Goal: Register for event/course

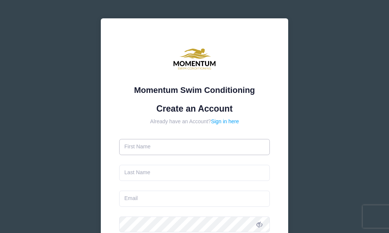
click at [201, 145] on input "text" at bounding box center [194, 147] width 151 height 16
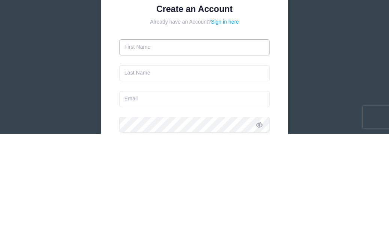
type input "[PERSON_NAME]"
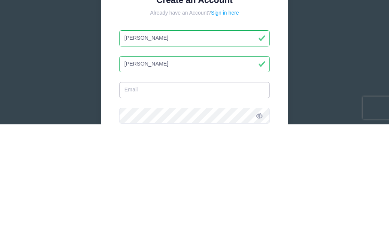
type input "[EMAIL_ADDRESS][DOMAIN_NAME]"
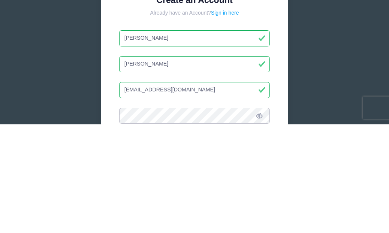
scroll to position [2, 0]
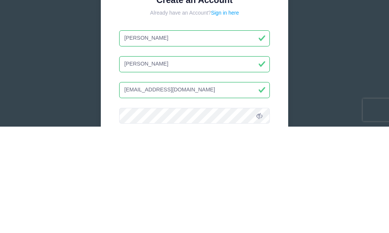
click at [176, 137] on input "[PERSON_NAME]" at bounding box center [194, 145] width 151 height 16
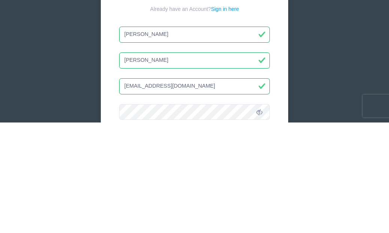
type input "[PERSON_NAME]"
click at [213, 163] on input "[PERSON_NAME]" at bounding box center [194, 171] width 151 height 16
type input "[PERSON_NAME]"
click at [229, 189] on input "[EMAIL_ADDRESS][DOMAIN_NAME]" at bounding box center [194, 197] width 151 height 16
type input "[EMAIL_ADDRESS][DOMAIN_NAME]"
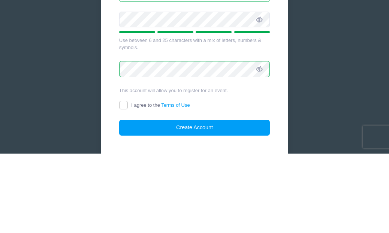
scroll to position [151, 0]
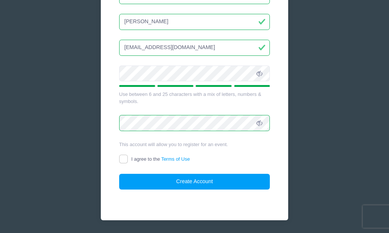
click at [126, 156] on input "I agree to the Terms of Use" at bounding box center [123, 159] width 9 height 9
checkbox input "true"
click at [192, 178] on button "Create Account" at bounding box center [194, 182] width 151 height 16
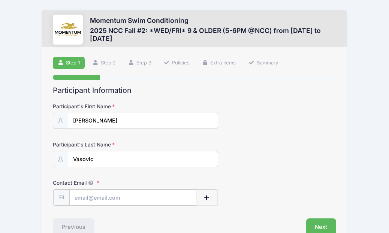
click at [84, 198] on input "Contact Email" at bounding box center [132, 198] width 127 height 16
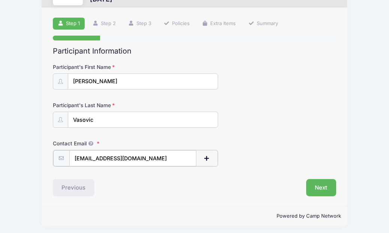
click at [153, 154] on input "[EMAIL_ADDRESS][DOMAIN_NAME]" at bounding box center [132, 158] width 127 height 16
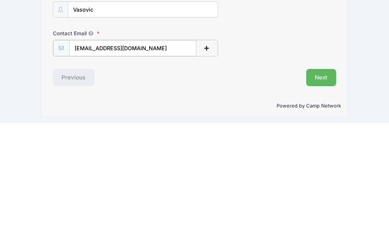
type input "[EMAIL_ADDRESS][DOMAIN_NAME]"
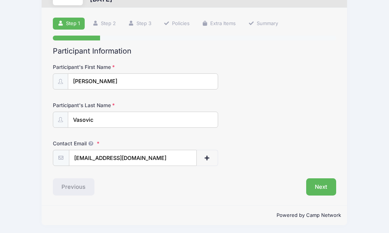
click at [321, 182] on button "Next" at bounding box center [321, 187] width 30 height 17
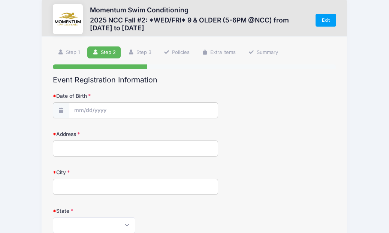
scroll to position [10, 0]
click at [65, 148] on input "Address" at bounding box center [135, 149] width 165 height 16
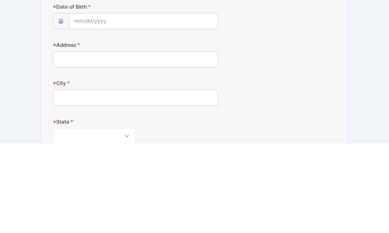
type input "[STREET_ADDRESS][PERSON_NAME]"
type input "Naperville"
select select "IL"
type input "60540"
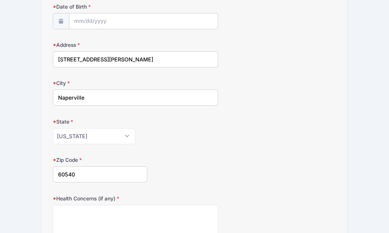
click at [143, 54] on input "[STREET_ADDRESS][PERSON_NAME]" at bounding box center [135, 59] width 165 height 16
click at [169, 59] on input "[STREET_ADDRESS][PERSON_NAME]" at bounding box center [135, 59] width 165 height 16
type input "[STREET_ADDRESS][PERSON_NAME]"
click at [98, 96] on input "Naperville" at bounding box center [135, 98] width 165 height 16
type input "Naperville"
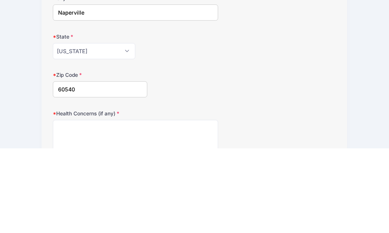
click at [85, 167] on input "60540" at bounding box center [100, 175] width 95 height 16
type input "60540"
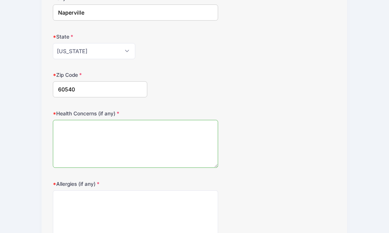
click at [64, 130] on textarea "Health Concerns (if any)" at bounding box center [135, 144] width 165 height 48
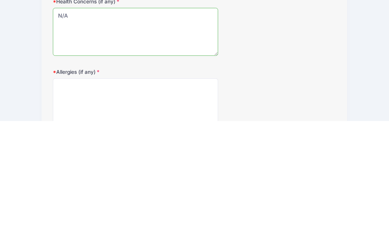
type textarea "N/A"
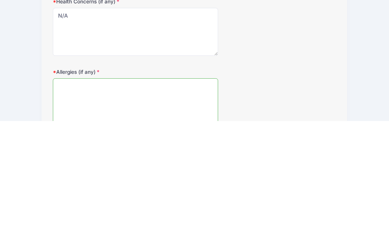
click at [115, 191] on textarea "Allergies (if any)" at bounding box center [135, 215] width 165 height 48
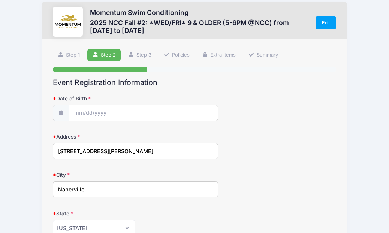
scroll to position [8, 0]
type textarea "N/A"
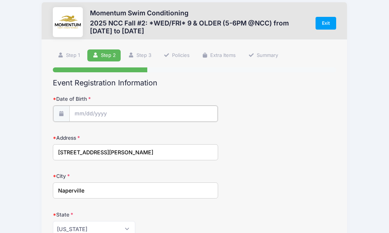
click at [81, 111] on input "Date of Birth" at bounding box center [143, 114] width 149 height 16
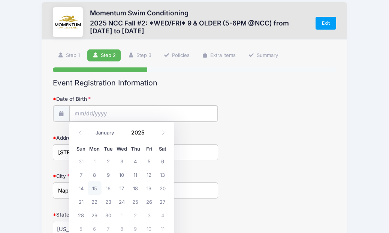
click at [78, 111] on input "Date of Birth" at bounding box center [143, 114] width 149 height 16
click at [165, 135] on icon at bounding box center [163, 133] width 5 height 5
click at [83, 131] on icon at bounding box center [80, 133] width 5 height 5
click at [85, 129] on span at bounding box center [80, 133] width 12 height 13
select select "7"
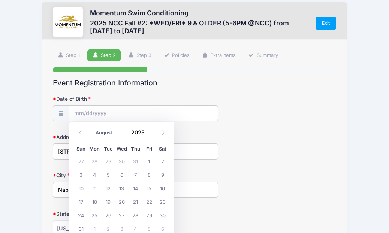
click at [140, 135] on input "2025" at bounding box center [140, 132] width 24 height 11
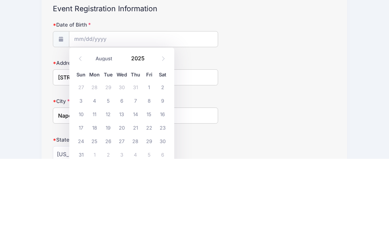
click at [146, 127] on input "2025" at bounding box center [140, 132] width 24 height 11
click at [148, 132] on span at bounding box center [149, 135] width 5 height 6
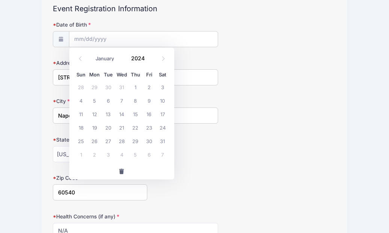
click at [146, 60] on input "2024" at bounding box center [140, 58] width 24 height 11
click at [148, 62] on span at bounding box center [149, 61] width 5 height 6
click at [151, 61] on span at bounding box center [149, 61] width 5 height 6
click at [151, 62] on span at bounding box center [149, 61] width 5 height 6
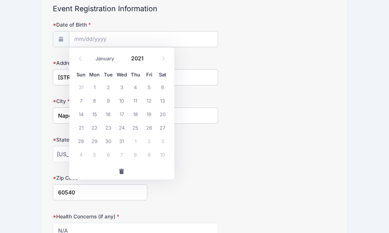
click at [151, 62] on span at bounding box center [149, 61] width 5 height 6
click at [151, 61] on span at bounding box center [149, 61] width 5 height 6
click at [151, 60] on span at bounding box center [149, 61] width 5 height 6
click at [151, 61] on span at bounding box center [149, 61] width 5 height 6
click at [146, 57] on input "2017" at bounding box center [140, 58] width 24 height 11
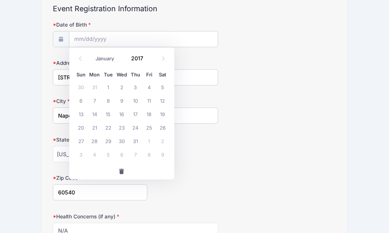
click at [150, 60] on span at bounding box center [149, 61] width 5 height 6
click at [151, 60] on span at bounding box center [149, 61] width 5 height 6
click at [146, 59] on input "2015" at bounding box center [140, 58] width 24 height 11
click at [154, 60] on div "January February March April May June July August September October November [D…" at bounding box center [122, 56] width 72 height 13
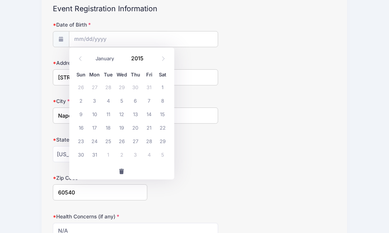
click at [153, 60] on div "January February March April May June July August September October November [D…" at bounding box center [122, 56] width 72 height 13
click at [152, 57] on span at bounding box center [149, 56] width 5 height 6
click at [146, 57] on input "2016" at bounding box center [140, 58] width 24 height 11
click at [146, 58] on input "2016" at bounding box center [140, 58] width 24 height 11
click at [146, 60] on input "2016" at bounding box center [140, 58] width 24 height 11
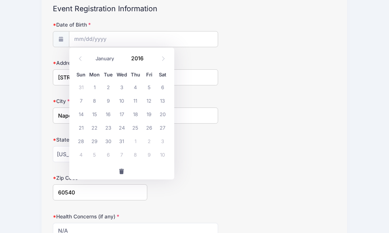
click at [146, 59] on input "2016" at bounding box center [140, 58] width 24 height 11
click at [174, 59] on div "Address [STREET_ADDRESS][PERSON_NAME]" at bounding box center [195, 72] width 284 height 26
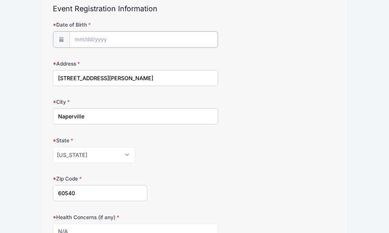
click at [135, 36] on input "Date of Birth" at bounding box center [143, 40] width 149 height 16
type input "2025"
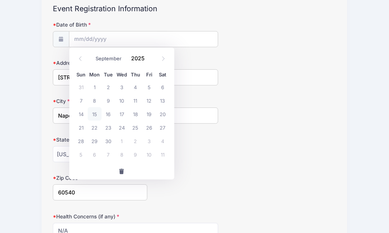
click at [80, 57] on icon at bounding box center [80, 58] width 5 height 5
click at [80, 60] on icon at bounding box center [80, 58] width 5 height 5
click at [81, 59] on icon at bounding box center [80, 58] width 5 height 5
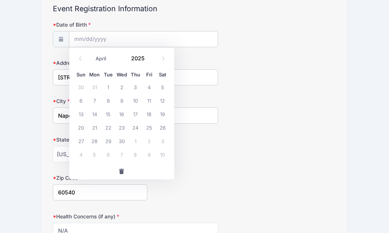
click at [80, 58] on icon at bounding box center [80, 58] width 3 height 5
select select "2"
click at [72, 42] on input "Date of Birth" at bounding box center [143, 40] width 149 height 16
click at [122, 111] on span "12" at bounding box center [122, 114] width 14 height 14
type input "[DATE]"
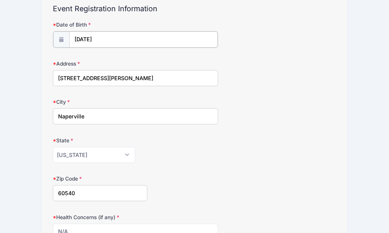
click at [114, 36] on input "[DATE]" at bounding box center [143, 40] width 149 height 16
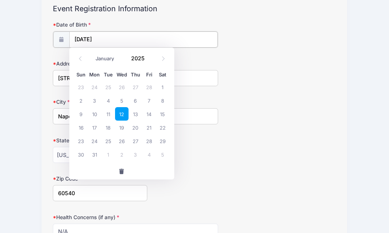
click at [117, 40] on input "[DATE]" at bounding box center [143, 40] width 149 height 16
click at [139, 55] on input "2025" at bounding box center [140, 58] width 24 height 11
click at [146, 62] on input "2025" at bounding box center [140, 58] width 24 height 11
click at [152, 59] on div "January February March April May June July August September October November [D…" at bounding box center [122, 56] width 72 height 13
click at [143, 59] on input "2025" at bounding box center [140, 58] width 24 height 11
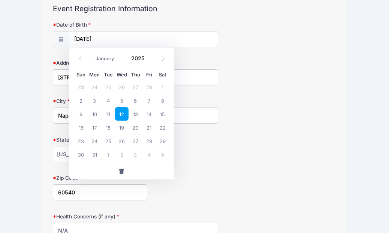
click at [150, 61] on span at bounding box center [149, 61] width 5 height 6
click at [146, 58] on input "2024" at bounding box center [140, 58] width 24 height 11
click at [146, 59] on input "2024" at bounding box center [140, 58] width 24 height 11
click at [150, 63] on span at bounding box center [149, 61] width 5 height 6
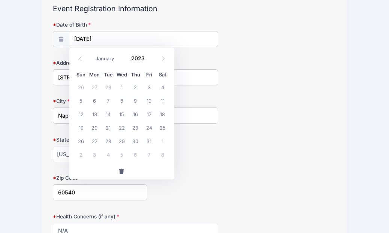
click at [152, 62] on span at bounding box center [149, 61] width 5 height 6
click at [146, 60] on input "2022" at bounding box center [140, 58] width 24 height 11
click at [151, 64] on input "2022" at bounding box center [140, 58] width 24 height 11
click at [152, 61] on span at bounding box center [149, 61] width 5 height 6
click at [152, 62] on div "January February March April May June July August September October November [D…" at bounding box center [122, 56] width 72 height 13
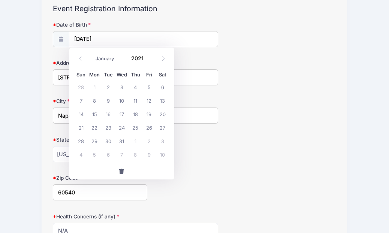
click at [151, 61] on span at bounding box center [149, 61] width 5 height 6
click at [150, 62] on span at bounding box center [149, 61] width 5 height 6
click at [146, 59] on input "2019" at bounding box center [140, 58] width 24 height 11
click at [150, 62] on span at bounding box center [149, 61] width 5 height 6
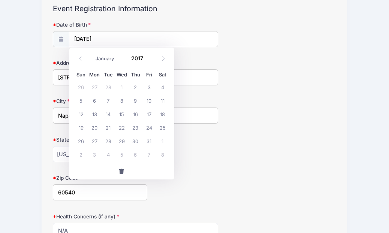
click at [150, 62] on span at bounding box center [149, 61] width 5 height 6
click at [152, 62] on span at bounding box center [149, 61] width 5 height 6
type input "2014"
click at [151, 114] on span "14" at bounding box center [149, 114] width 14 height 14
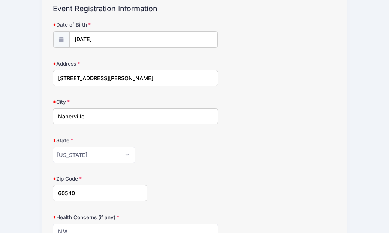
click at [120, 40] on input "[DATE]" at bounding box center [143, 40] width 149 height 16
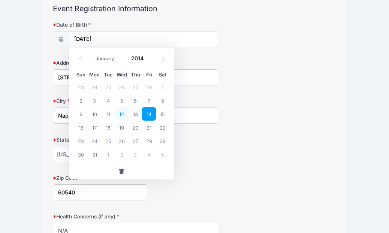
click at [123, 112] on span "12" at bounding box center [122, 114] width 14 height 14
type input "[DATE]"
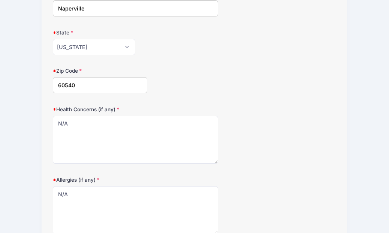
scroll to position [235, 0]
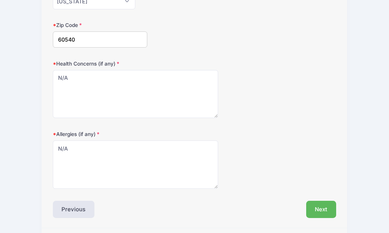
click at [323, 206] on button "Next" at bounding box center [321, 209] width 30 height 17
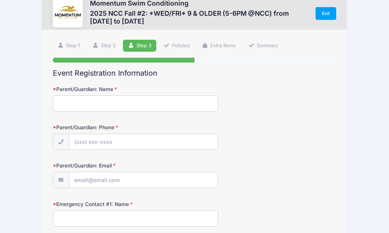
scroll to position [0, 0]
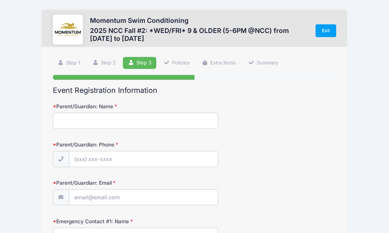
click at [189, 114] on input "Parent/Guardian: Name" at bounding box center [135, 121] width 165 height 16
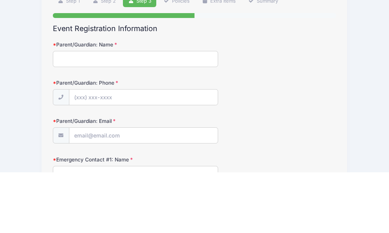
type input "[PERSON_NAME]"
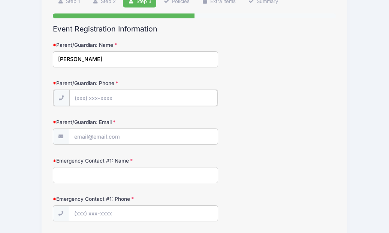
click at [189, 99] on input "Parent/Guardian: Phone" at bounding box center [143, 98] width 149 height 16
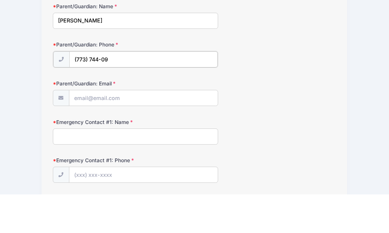
type input "[PHONE_NUMBER]"
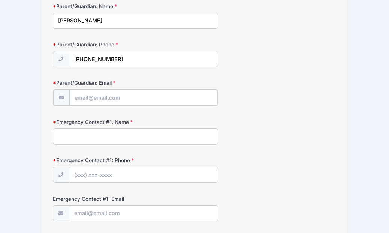
click at [179, 97] on input "Parent/Guardian: Email" at bounding box center [143, 98] width 149 height 16
type input "[EMAIL_ADDRESS][DOMAIN_NAME]"
click at [166, 131] on input "Emergency Contact #1: Name" at bounding box center [135, 136] width 165 height 16
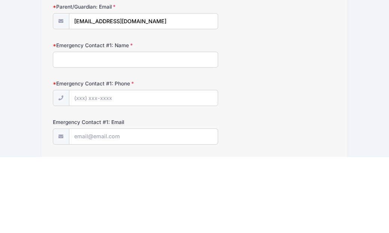
type input "[PERSON_NAME]"
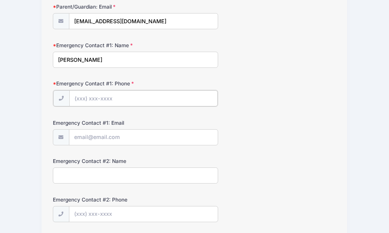
click at [192, 98] on input "Emergency Contact #1: Phone" at bounding box center [143, 98] width 149 height 16
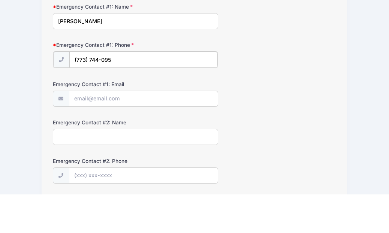
type input "[PHONE_NUMBER]"
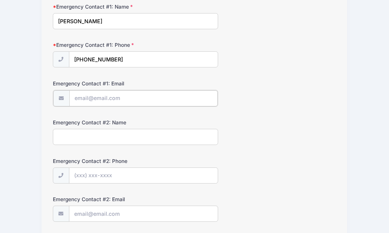
click at [180, 93] on input "Emergency Contact #1: Email" at bounding box center [143, 98] width 149 height 16
type input "[EMAIL_ADDRESS][DOMAIN_NAME]"
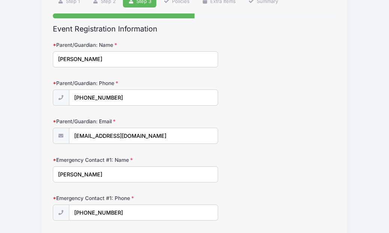
click at [176, 55] on input "[PERSON_NAME]" at bounding box center [135, 59] width 165 height 16
type input "[PERSON_NAME]"
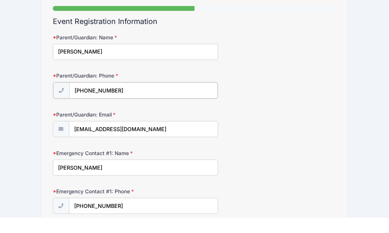
click at [165, 98] on input "[PHONE_NUMBER]" at bounding box center [143, 106] width 149 height 16
type input "[PHONE_NUMBER]"
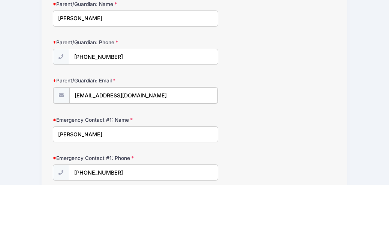
click at [152, 136] on input "[EMAIL_ADDRESS][DOMAIN_NAME]" at bounding box center [143, 144] width 149 height 16
type input "[EMAIL_ADDRESS][DOMAIN_NAME]"
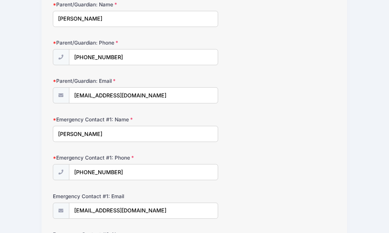
click at [160, 134] on input "[PERSON_NAME]" at bounding box center [135, 134] width 165 height 16
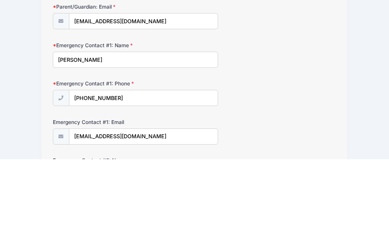
type input "[PERSON_NAME]"
click at [164, 165] on input "[PHONE_NUMBER]" at bounding box center [143, 173] width 149 height 16
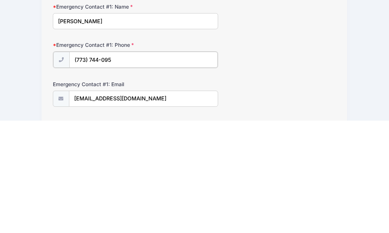
type input "[PHONE_NUMBER]"
click at [172, 203] on input "[EMAIL_ADDRESS][DOMAIN_NAME]" at bounding box center [143, 211] width 149 height 16
type input "[EMAIL_ADDRESS][DOMAIN_NAME]"
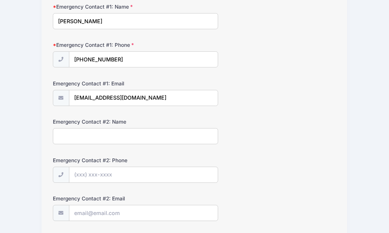
click at [165, 134] on input "Emergency Contact #2: Name" at bounding box center [135, 136] width 165 height 16
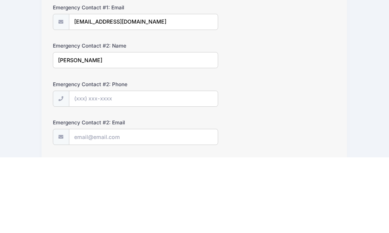
type input "[PERSON_NAME]"
click at [191, 167] on input "Emergency Contact #2: Phone" at bounding box center [143, 175] width 149 height 16
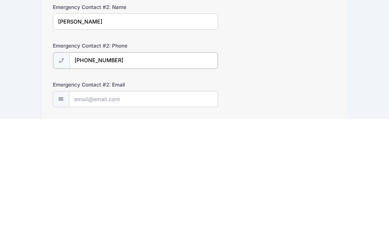
type input "[PHONE_NUMBER]"
click at [152, 206] on input "Emergency Contact #2: Email" at bounding box center [143, 214] width 149 height 16
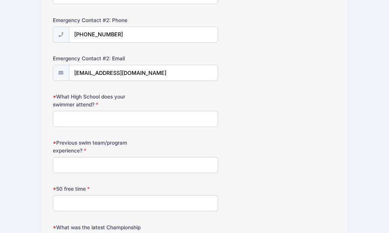
scroll to position [356, 0]
type input "[EMAIL_ADDRESS][DOMAIN_NAME]"
click at [185, 114] on input "What High School does your swimmer attend?" at bounding box center [135, 119] width 165 height 16
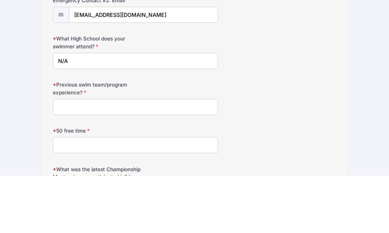
scroll to position [413, 0]
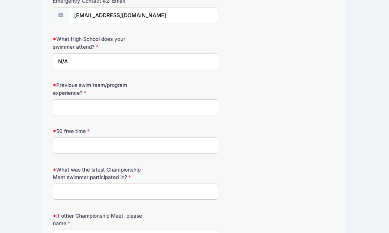
type input "N/A"
click at [65, 107] on input "Previous swim team/program experience?" at bounding box center [135, 107] width 165 height 16
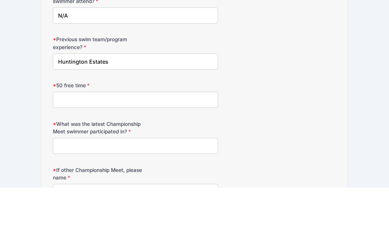
scroll to position [459, 0]
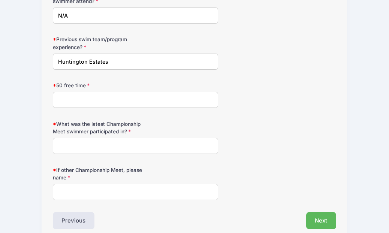
type input "Huntington Estates"
click at [59, 140] on input "What was the latest Championship Meet swimmer participated in?" at bounding box center [135, 146] width 165 height 16
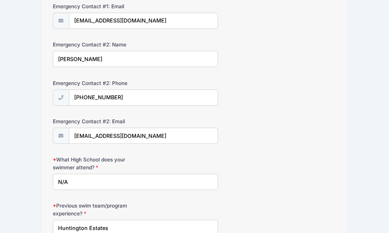
click at [191, 182] on input "N/A" at bounding box center [135, 182] width 165 height 16
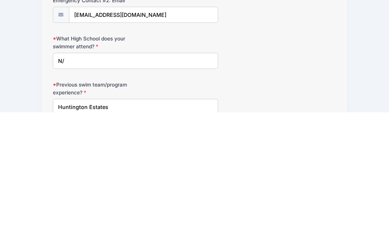
type input "N"
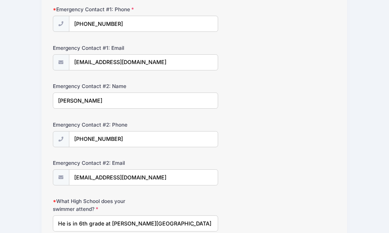
scroll to position [249, 0]
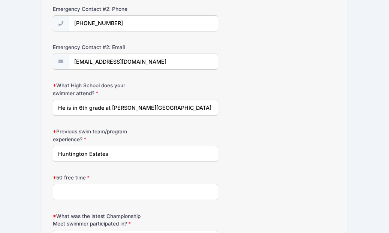
type input "He is in 6th grade at [PERSON_NAME][GEOGRAPHIC_DATA]"
click at [115, 190] on input "50 free time" at bounding box center [135, 192] width 165 height 16
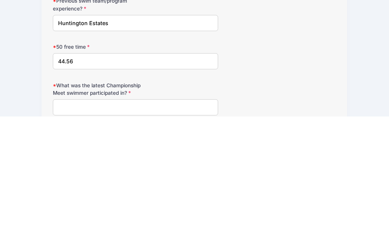
scroll to position [468, 0]
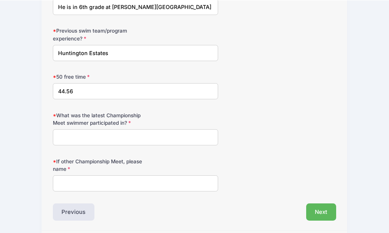
type input "44.56"
click at [197, 135] on input "What was the latest Championship Meet swimmer participated in?" at bounding box center [135, 137] width 165 height 16
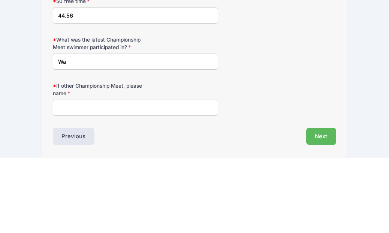
type input "W"
type input "Had a conflict this year and had to miss it."
click at [92, 176] on input "If other Championship Meet, please name" at bounding box center [135, 184] width 165 height 16
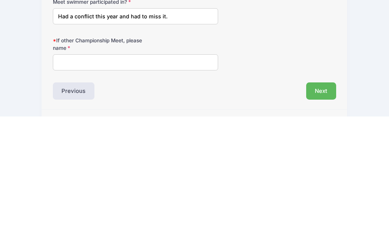
type input "N"
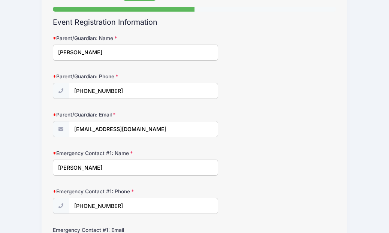
scroll to position [0, 0]
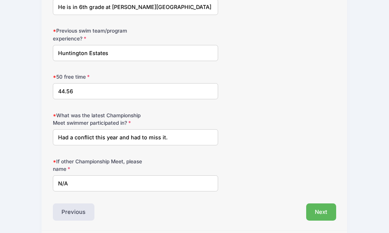
type input "N/A"
click at [326, 206] on button "Next" at bounding box center [321, 212] width 30 height 17
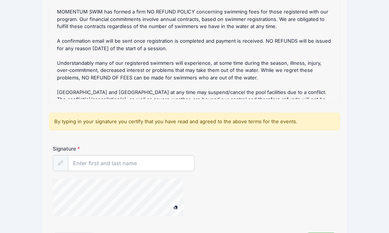
scroll to position [120, 0]
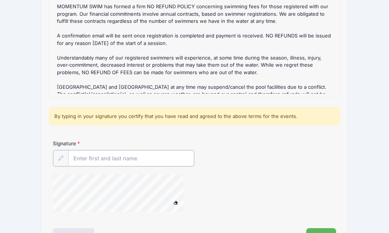
click at [174, 158] on input "Signature" at bounding box center [131, 158] width 126 height 16
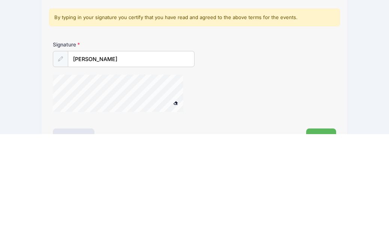
scroll to position [147, 0]
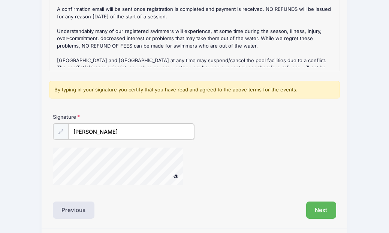
click at [176, 128] on input "[PERSON_NAME]" at bounding box center [131, 132] width 126 height 16
type input "[PERSON_NAME]"
click at [326, 204] on button "Next" at bounding box center [321, 209] width 30 height 17
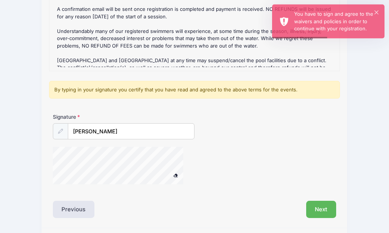
click at [59, 131] on icon at bounding box center [60, 131] width 5 height 5
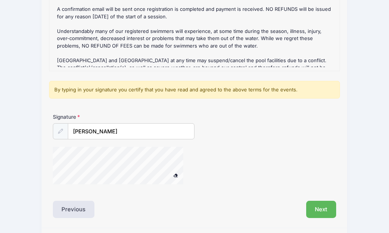
click at [326, 210] on button "Next" at bounding box center [321, 209] width 30 height 17
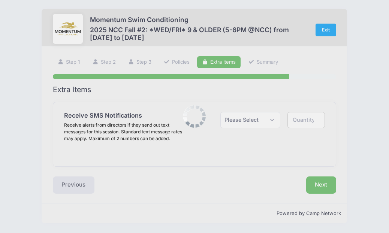
scroll to position [0, 0]
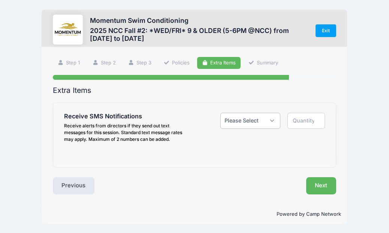
click at [270, 122] on select "Please Select Yes ($0.00) No" at bounding box center [251, 121] width 60 height 16
select select "1"
type input "1"
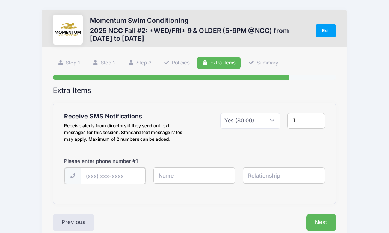
click at [92, 177] on input "text" at bounding box center [113, 176] width 65 height 16
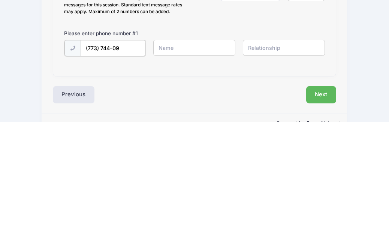
type input "[PHONE_NUMBER]"
type input "[PERSON_NAME]"
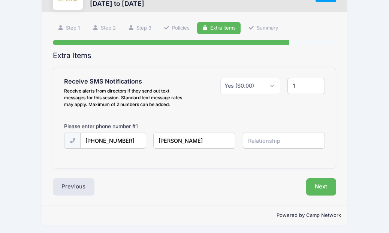
click at [298, 138] on input "text" at bounding box center [284, 141] width 82 height 16
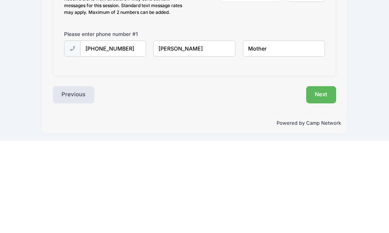
type input "Mother"
click at [231, 133] on input "[PERSON_NAME]" at bounding box center [194, 141] width 82 height 16
type input "[PERSON_NAME]"
click at [139, 133] on input "[PHONE_NUMBER]" at bounding box center [113, 141] width 65 height 16
type input "[PHONE_NUMBER]"
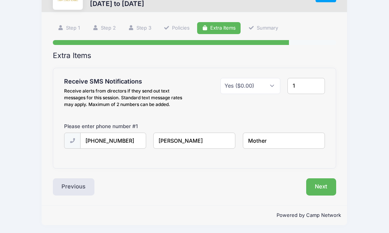
click at [328, 186] on button "Next" at bounding box center [321, 187] width 30 height 17
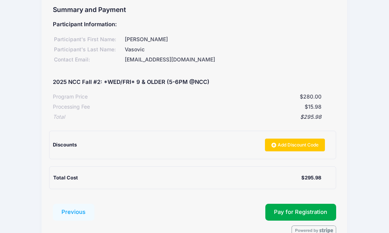
scroll to position [81, 0]
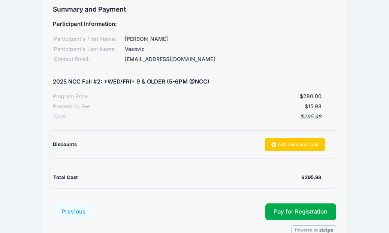
click at [319, 206] on button "Pay for Registration" at bounding box center [301, 212] width 71 height 17
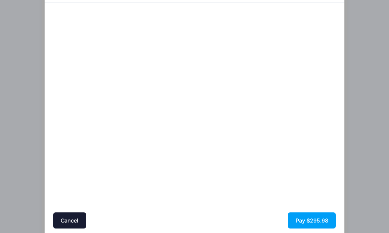
scroll to position [47, 0]
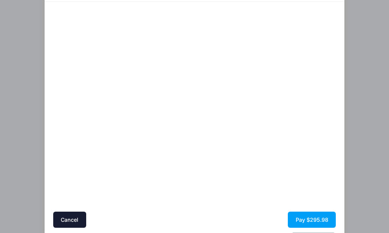
click at [329, 219] on button "Pay $295.98" at bounding box center [312, 220] width 48 height 16
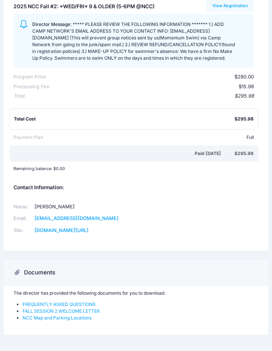
scroll to position [91, 0]
click at [233, 233] on div "Participant Information: Participant's First Name: Quinn Participant's Last Nam…" at bounding box center [135, 97] width 265 height 307
click at [85, 233] on link "FREQUENTLY ASKED QUESTIONS" at bounding box center [59, 305] width 73 height 6
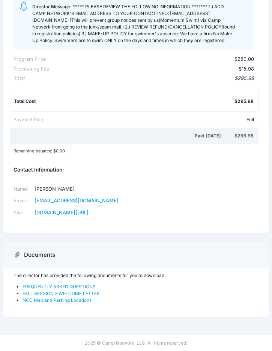
click at [83, 233] on link "FALL SESSION 2 WELCOME LETTER" at bounding box center [61, 293] width 77 height 6
click at [74, 233] on link "NCC Map and Parking Locations" at bounding box center [57, 300] width 69 height 6
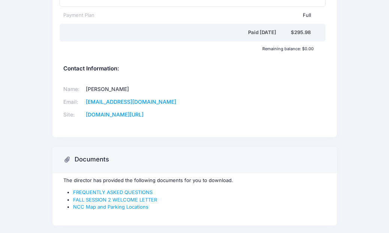
scroll to position [236, 0]
click at [149, 197] on link "FALL SESSION 2 WELCOME LETTER" at bounding box center [115, 200] width 84 height 6
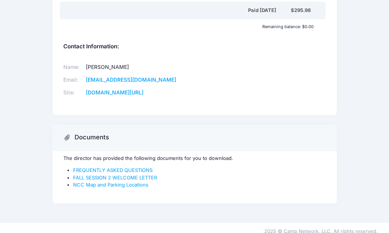
click at [137, 167] on link "FREQUENTLY ASKED QUESTIONS" at bounding box center [113, 170] width 80 height 6
